Goal: Entertainment & Leisure: Consume media (video, audio)

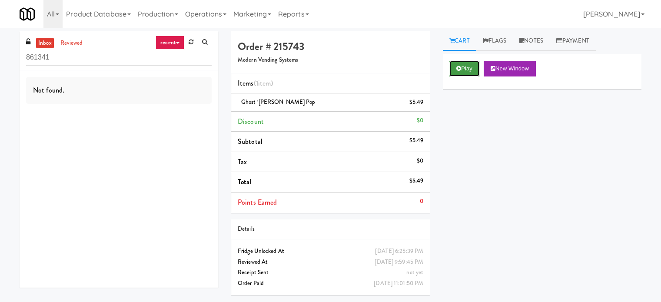
click at [463, 67] on button "Play" at bounding box center [464, 69] width 30 height 16
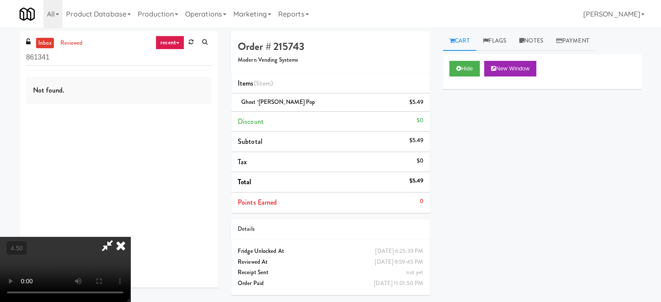
click at [130, 237] on video at bounding box center [65, 269] width 130 height 65
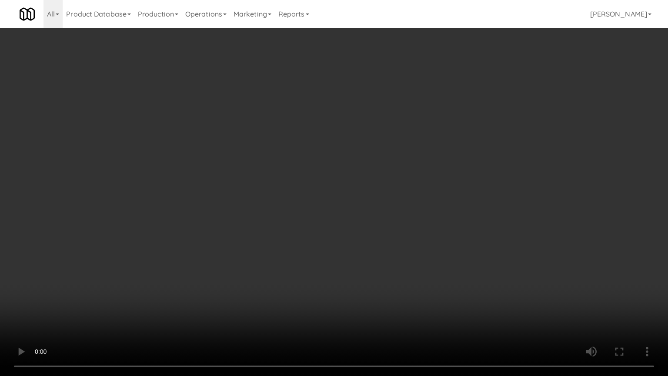
click at [324, 176] on video at bounding box center [334, 188] width 668 height 376
click at [185, 302] on video at bounding box center [334, 188] width 668 height 376
click at [236, 218] on video at bounding box center [334, 188] width 668 height 376
click at [382, 190] on video at bounding box center [334, 188] width 668 height 376
click at [376, 172] on video at bounding box center [334, 188] width 668 height 376
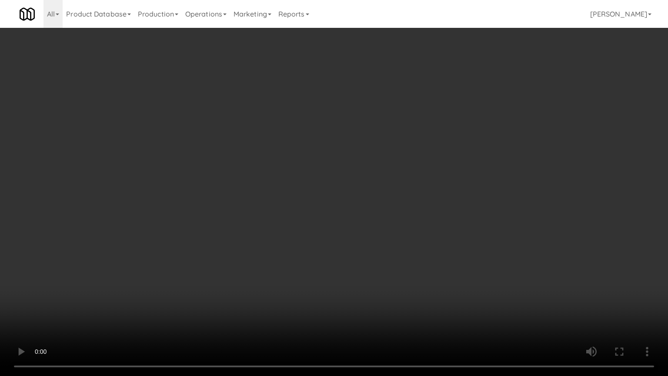
click at [240, 243] on video at bounding box center [334, 188] width 668 height 376
click at [270, 200] on video at bounding box center [334, 188] width 668 height 376
click at [270, 199] on video at bounding box center [334, 188] width 668 height 376
click at [287, 210] on video at bounding box center [334, 188] width 668 height 376
click at [287, 201] on video at bounding box center [334, 188] width 668 height 376
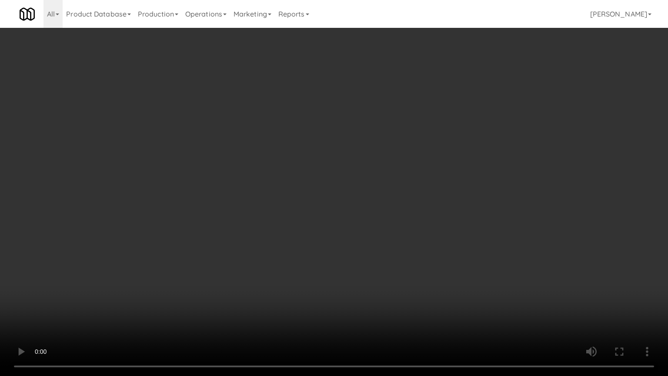
click at [322, 179] on video at bounding box center [334, 188] width 668 height 376
click at [326, 176] on video at bounding box center [334, 188] width 668 height 376
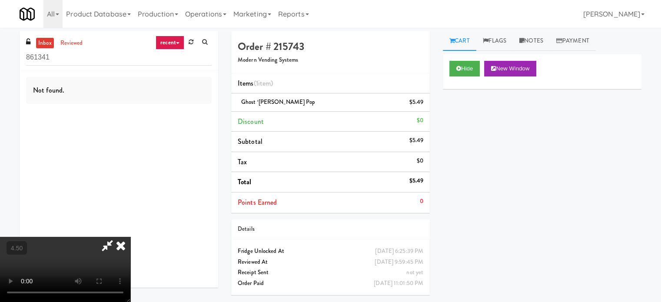
click at [130, 237] on icon at bounding box center [120, 245] width 19 height 17
